Goal: Information Seeking & Learning: Learn about a topic

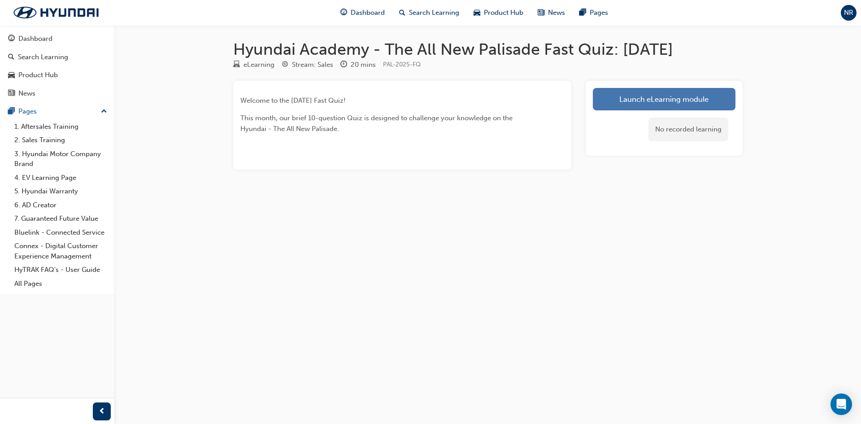
click at [686, 100] on link "Launch eLearning module" at bounding box center [664, 99] width 143 height 22
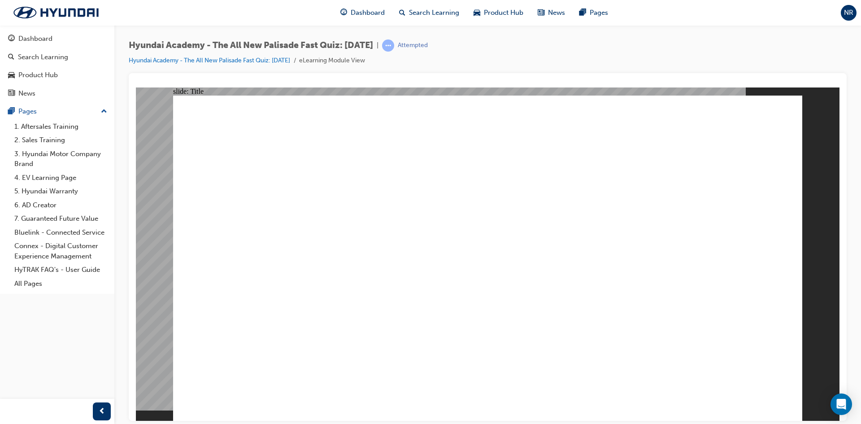
drag, startPoint x: 270, startPoint y: 316, endPoint x: 272, endPoint y: 310, distance: 6.1
drag, startPoint x: 272, startPoint y: 310, endPoint x: 272, endPoint y: 303, distance: 6.7
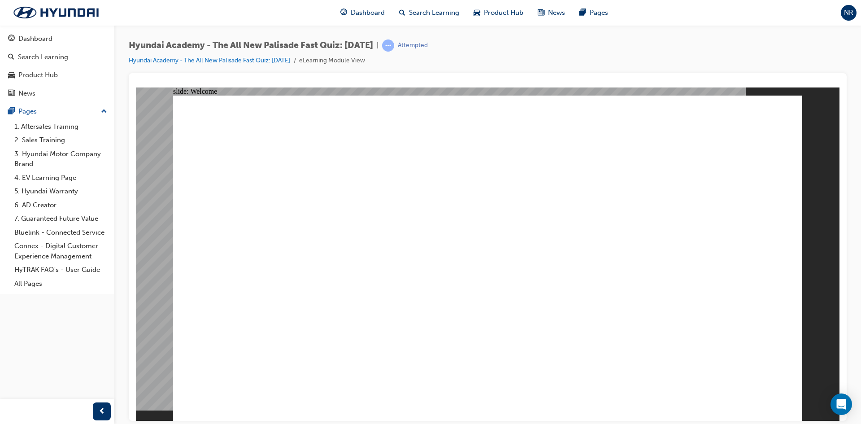
radio input "true"
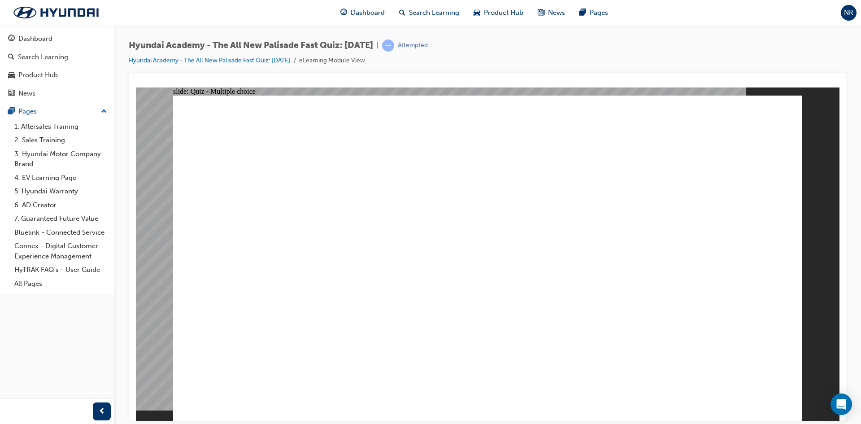
radio input "true"
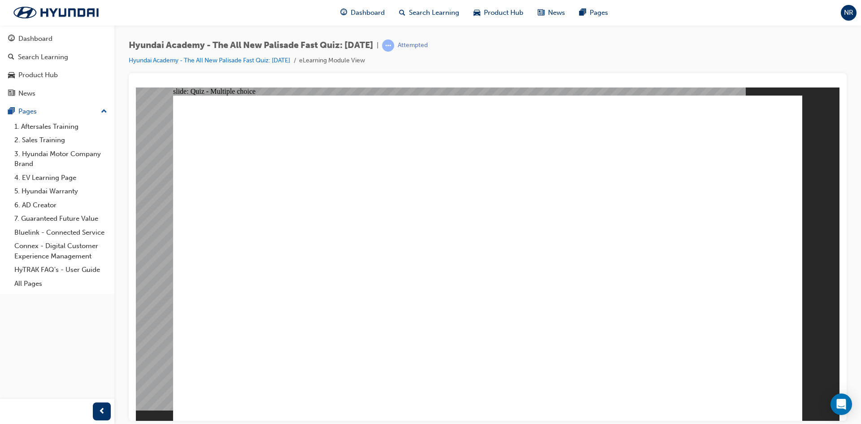
radio input "true"
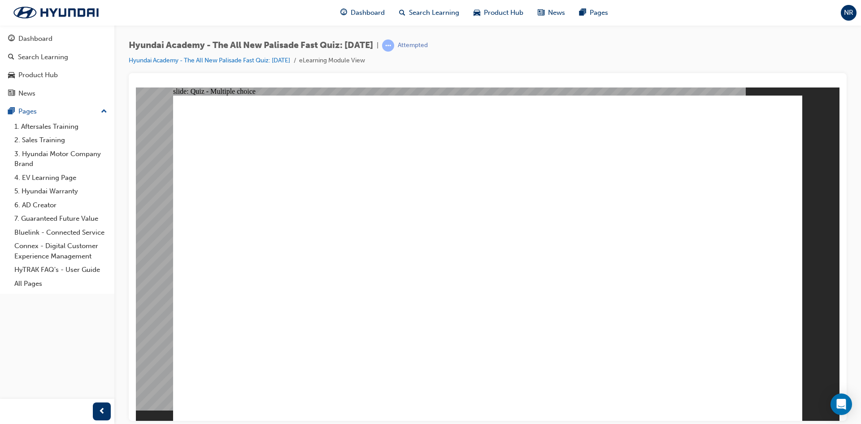
radio input "true"
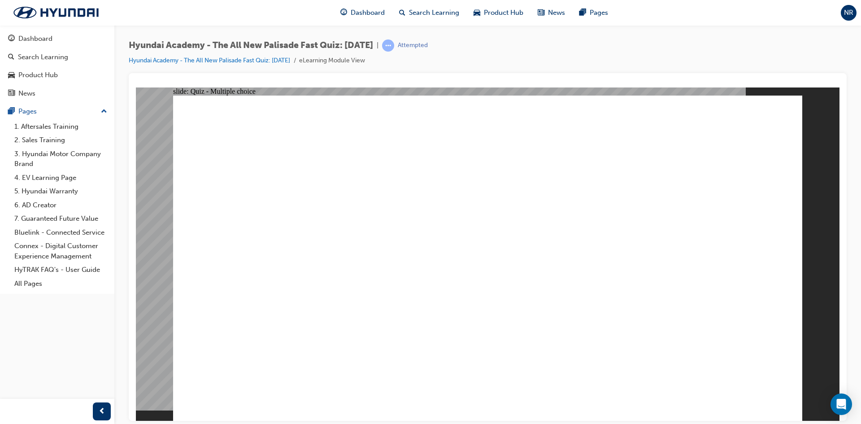
checkbox input "true"
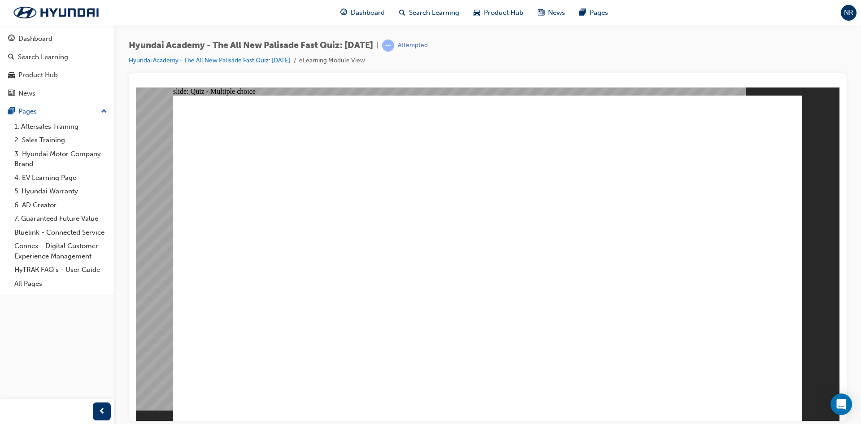
checkbox input "true"
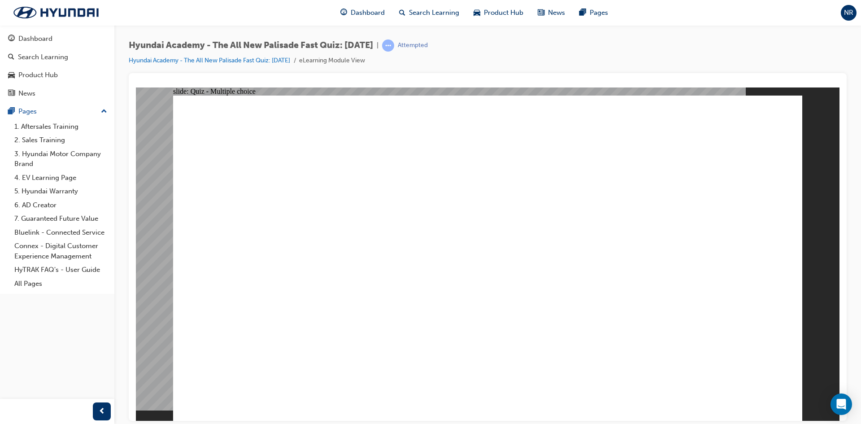
radio input "true"
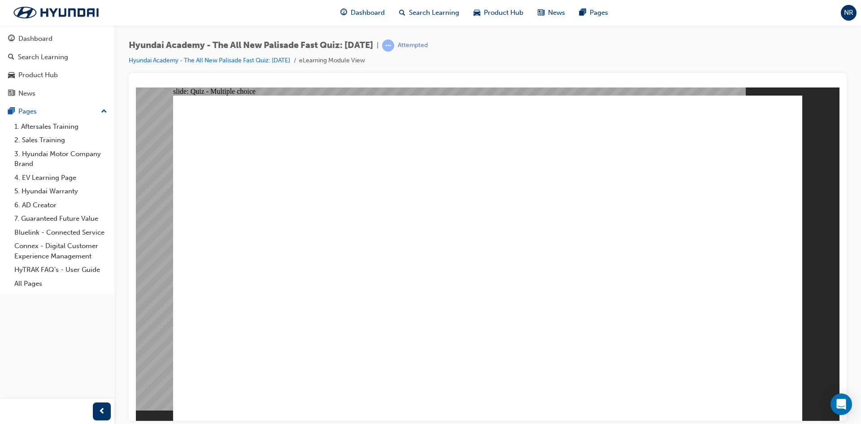
radio input "false"
radio input "true"
radio input "false"
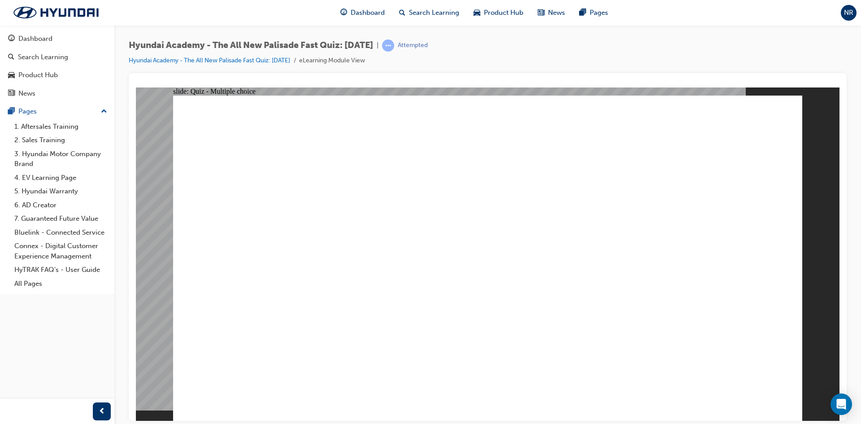
radio input "true"
radio input "false"
radio input "true"
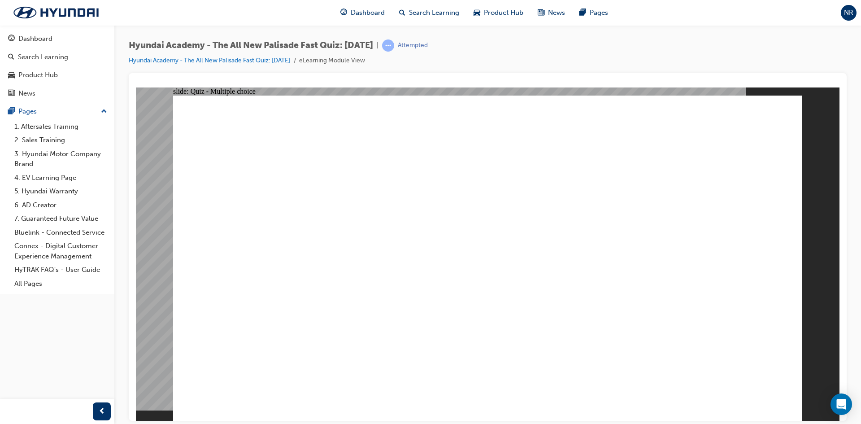
radio input "false"
radio input "true"
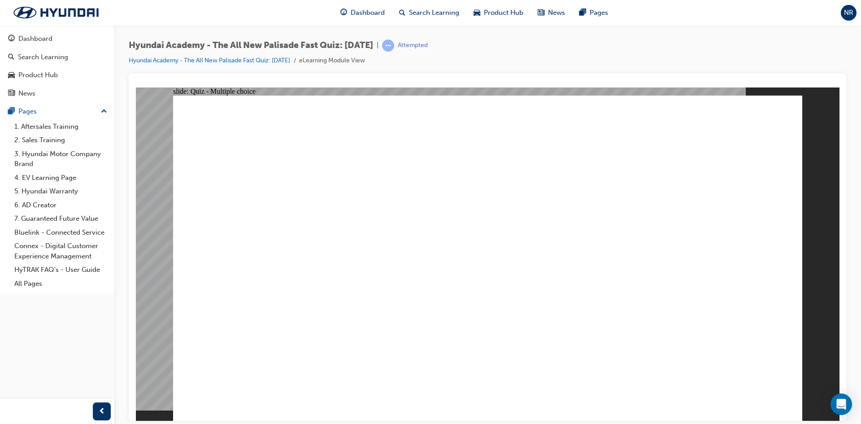
radio input "true"
checkbox input "true"
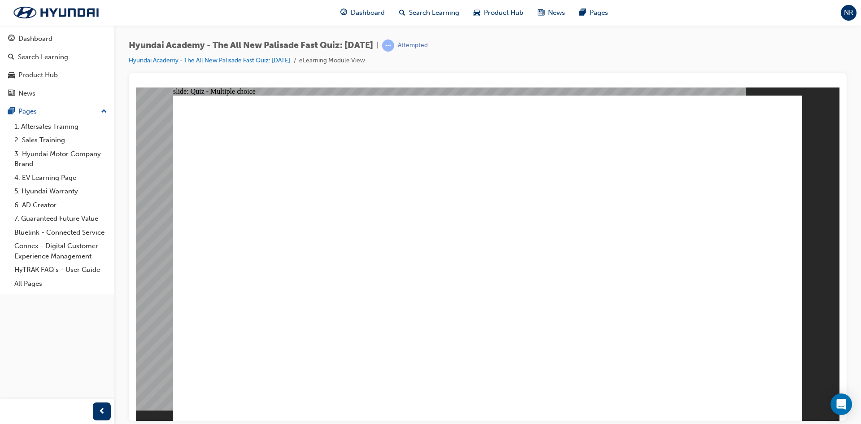
checkbox input "true"
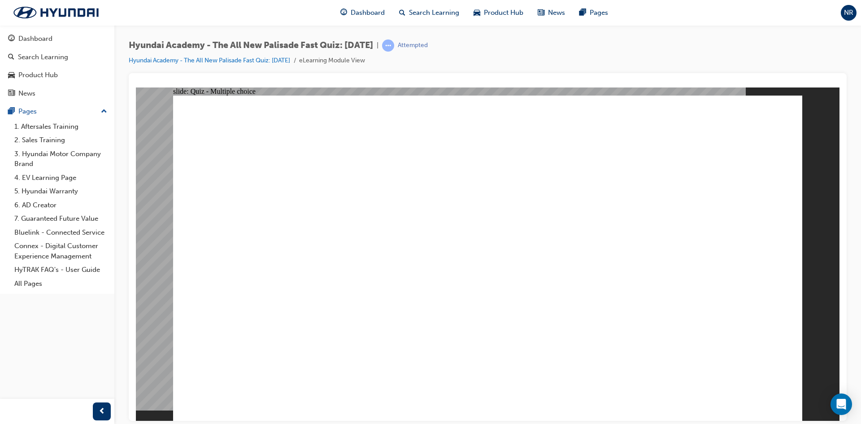
checkbox input "true"
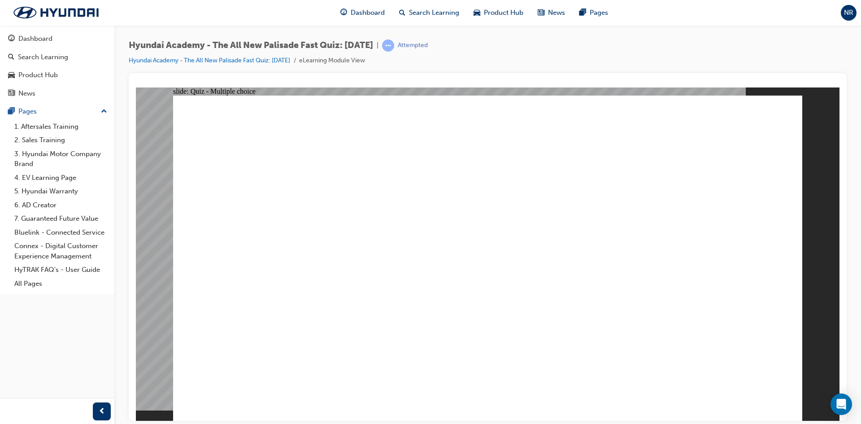
radio input "true"
